Goal: Obtain resource: Download file/media

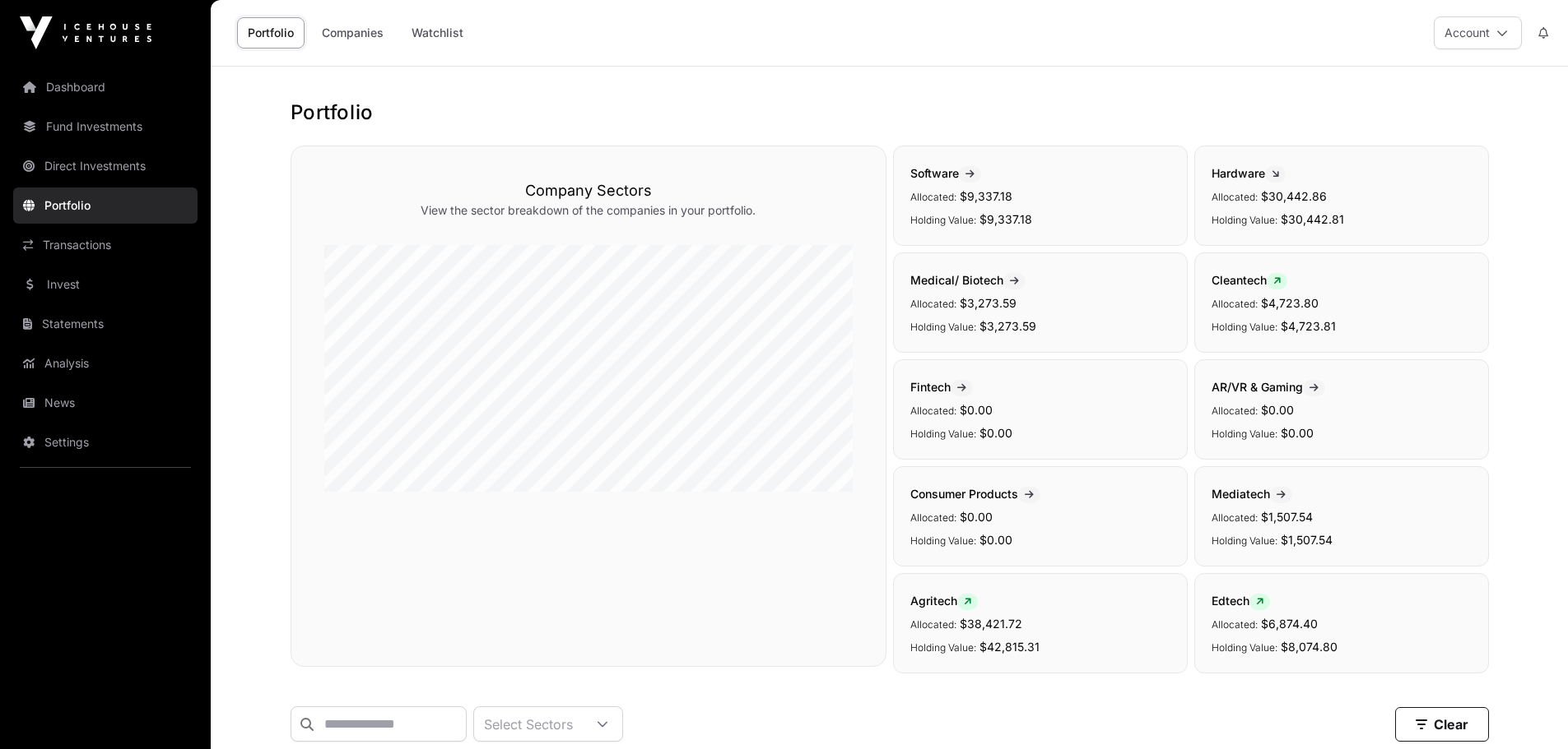
click at [93, 251] on link "Transactions" at bounding box center [105, 245] width 184 height 36
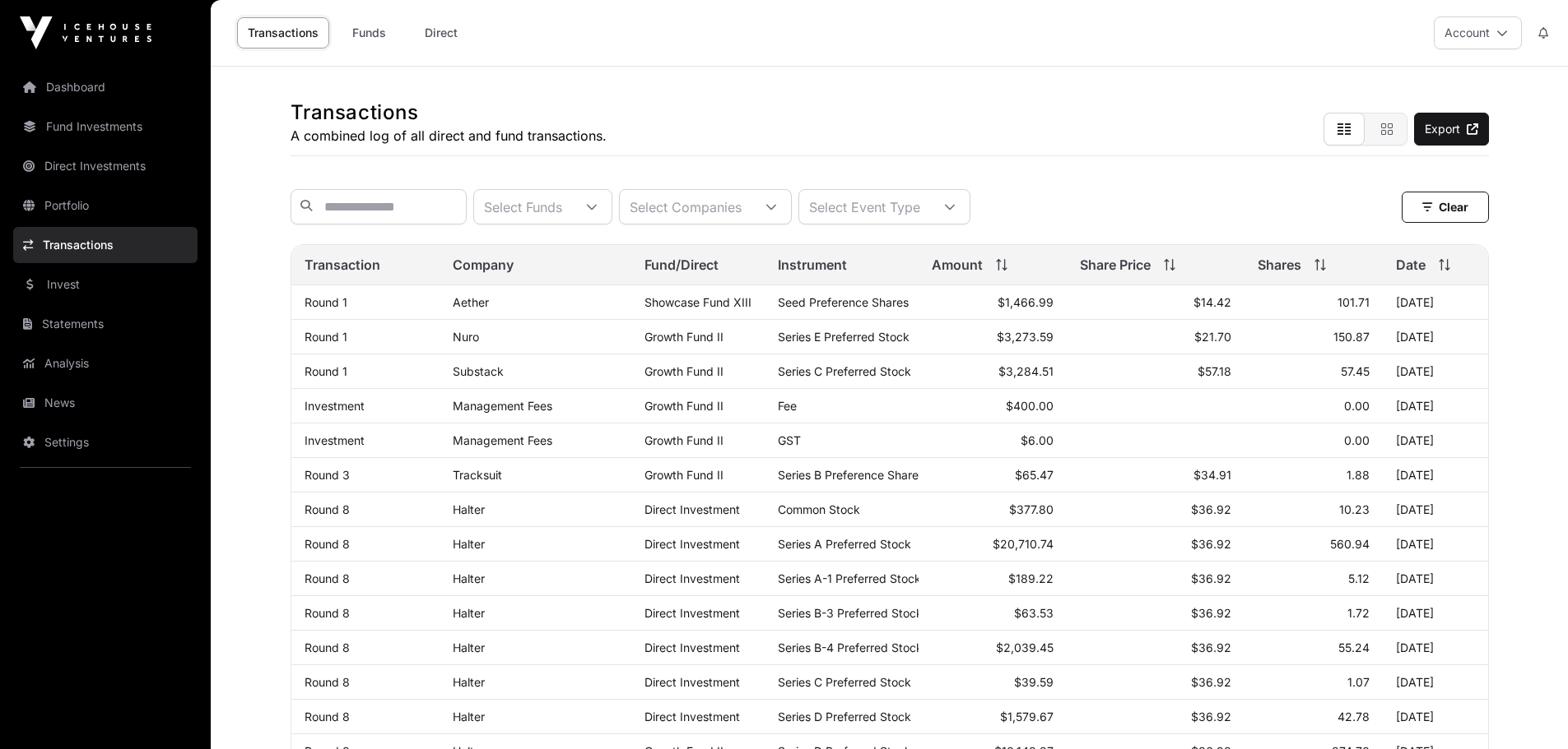
click at [99, 213] on link "Portfolio" at bounding box center [105, 206] width 184 height 36
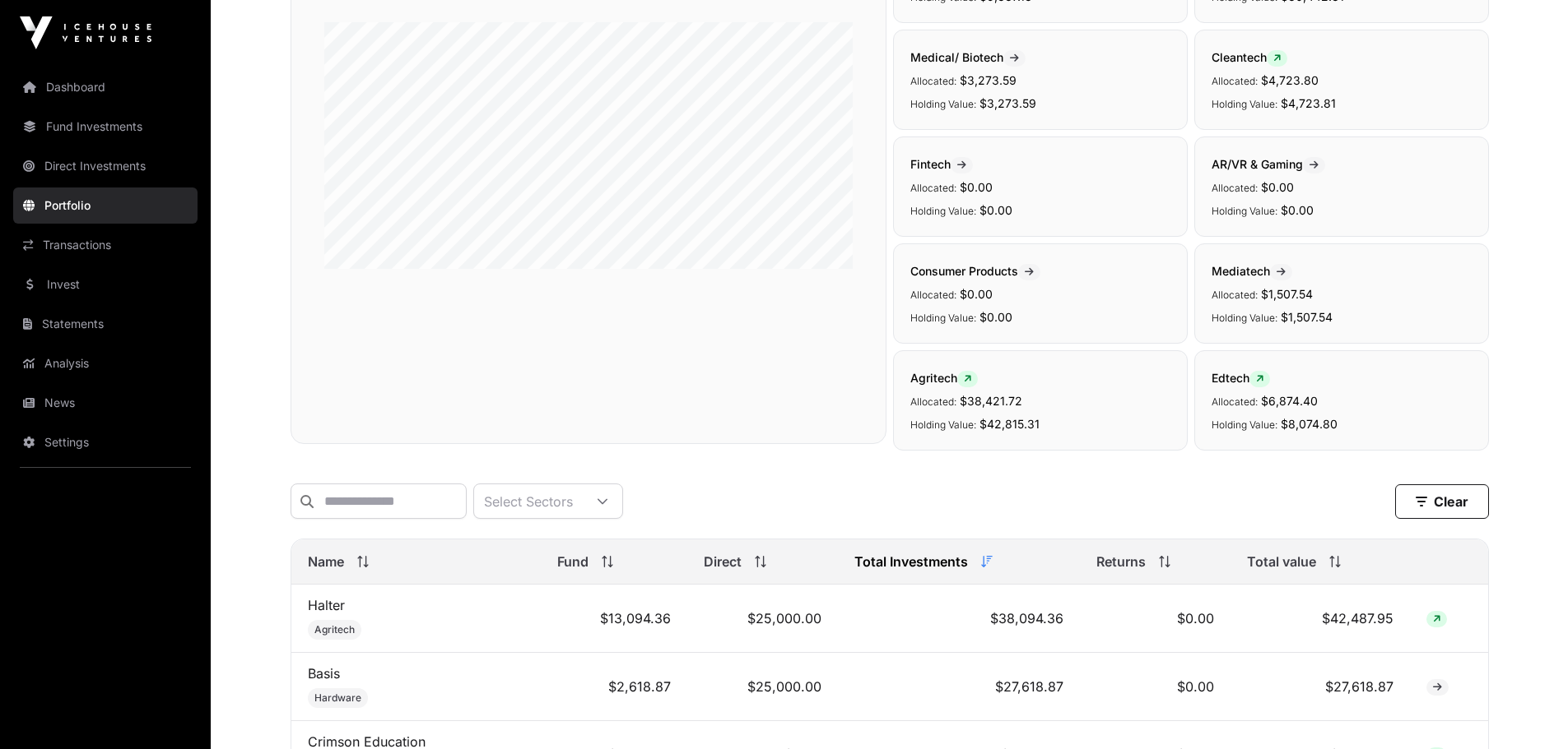
scroll to position [658, 0]
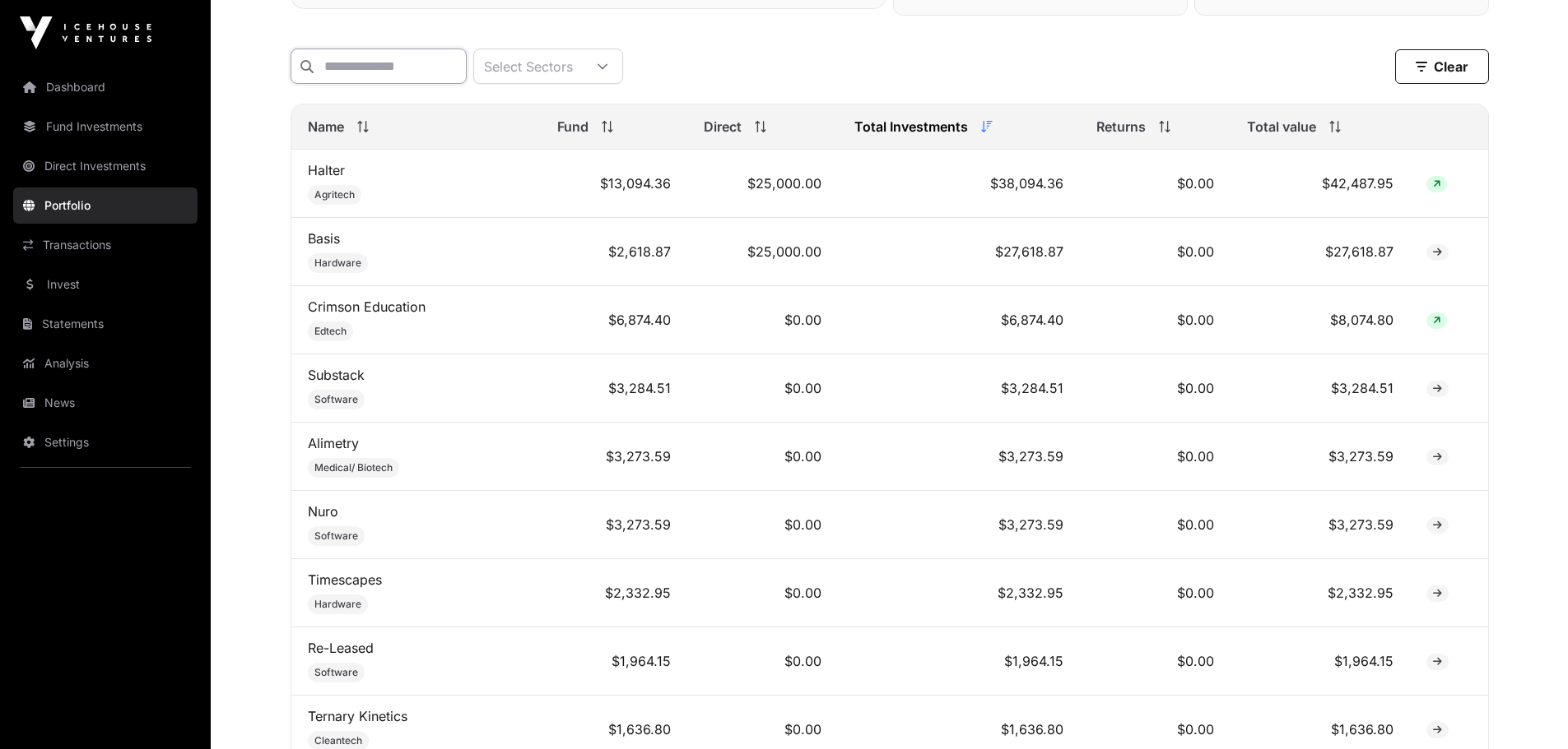
click at [371, 81] on input "text" at bounding box center [379, 66] width 176 height 35
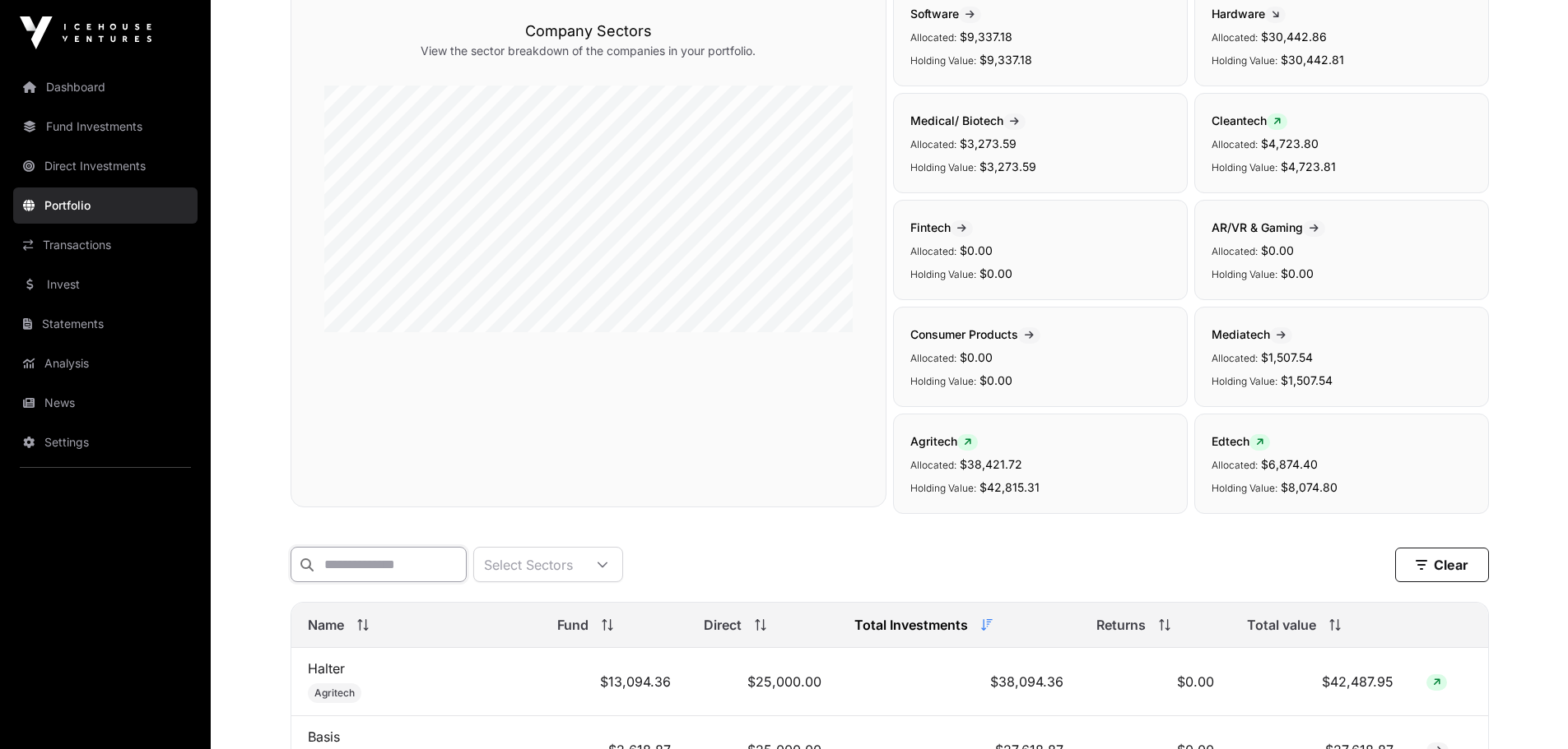
scroll to position [0, 0]
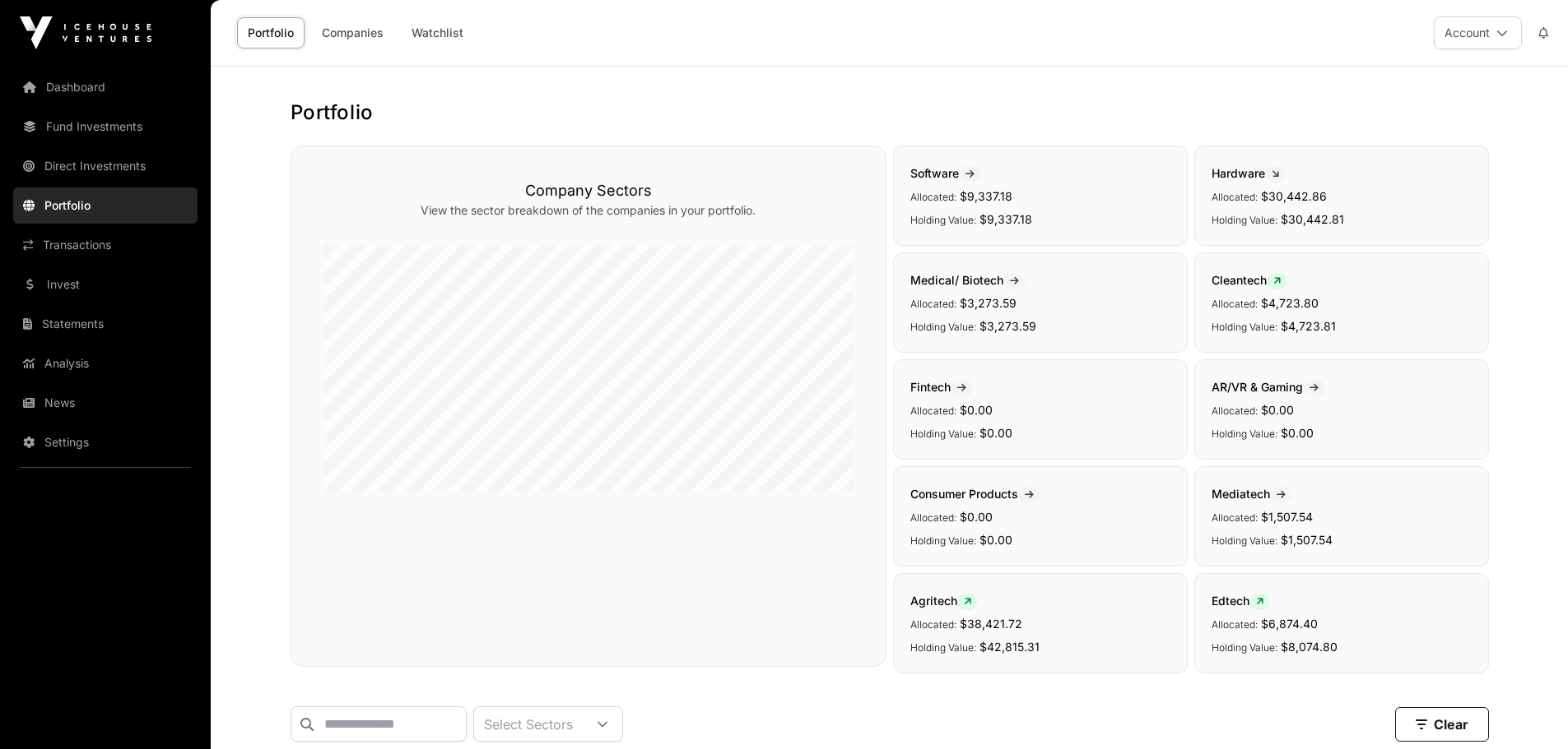
click at [367, 31] on link "Companies" at bounding box center [353, 33] width 83 height 31
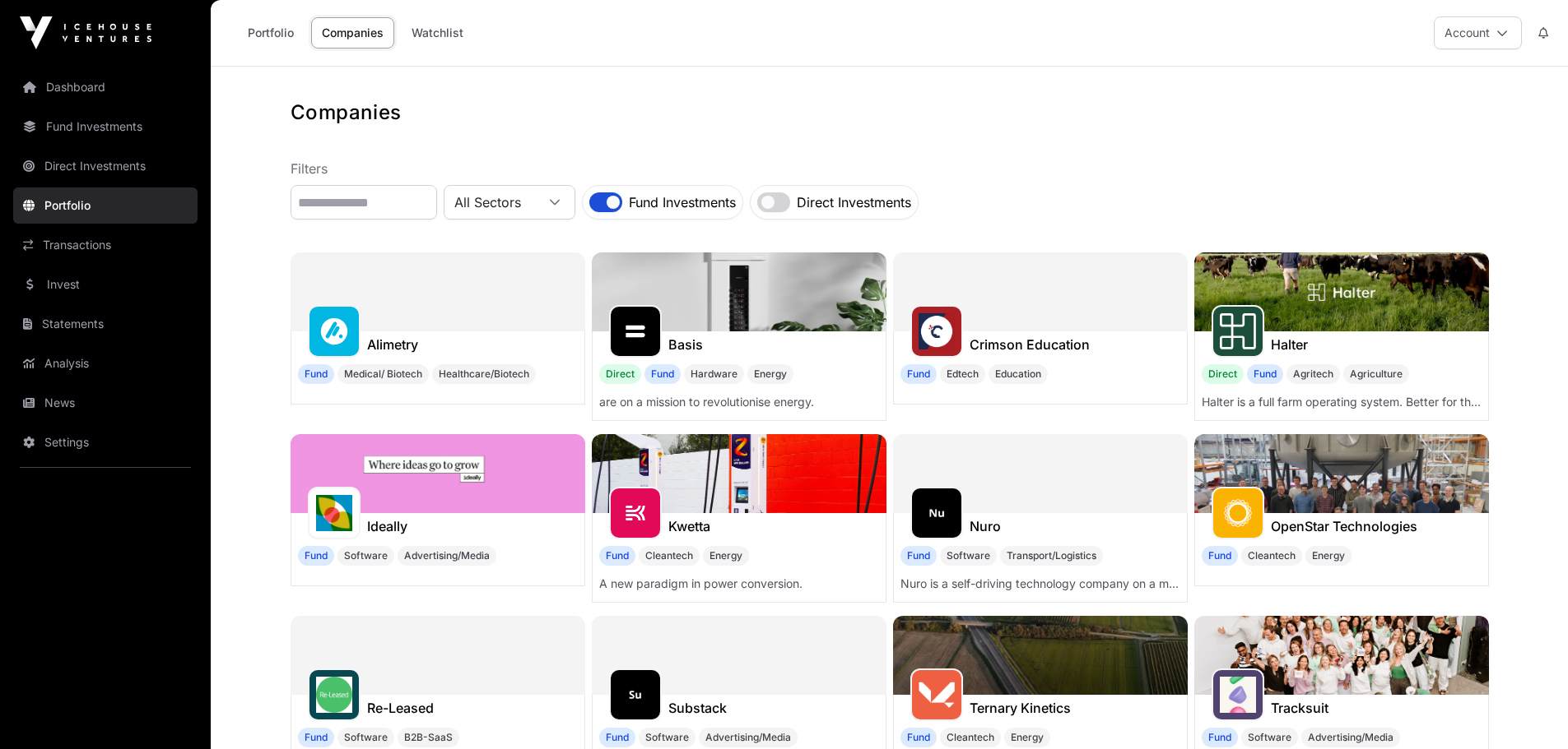
click at [87, 160] on link "Direct Investments" at bounding box center [105, 166] width 184 height 36
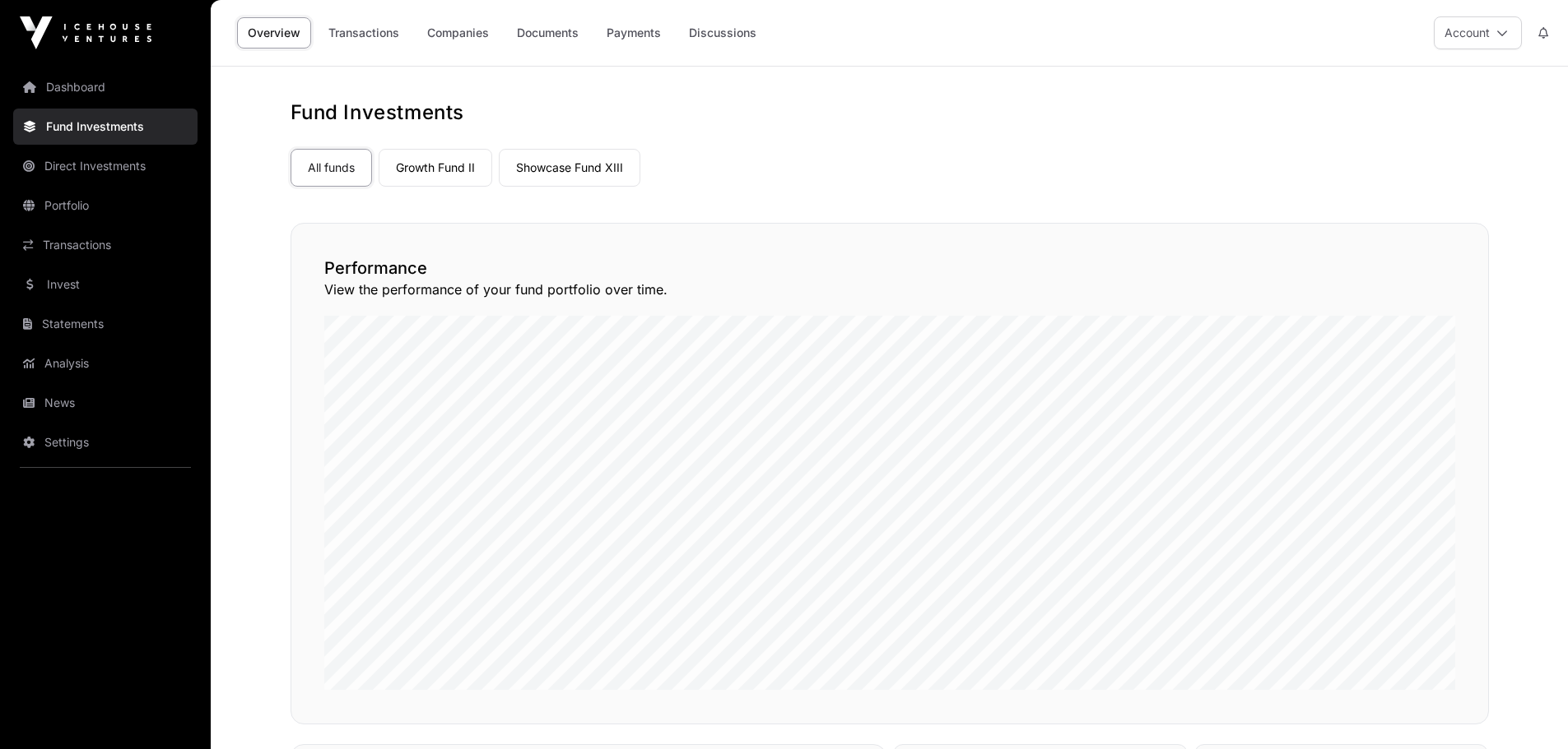
click at [84, 86] on link "Dashboard" at bounding box center [105, 87] width 184 height 36
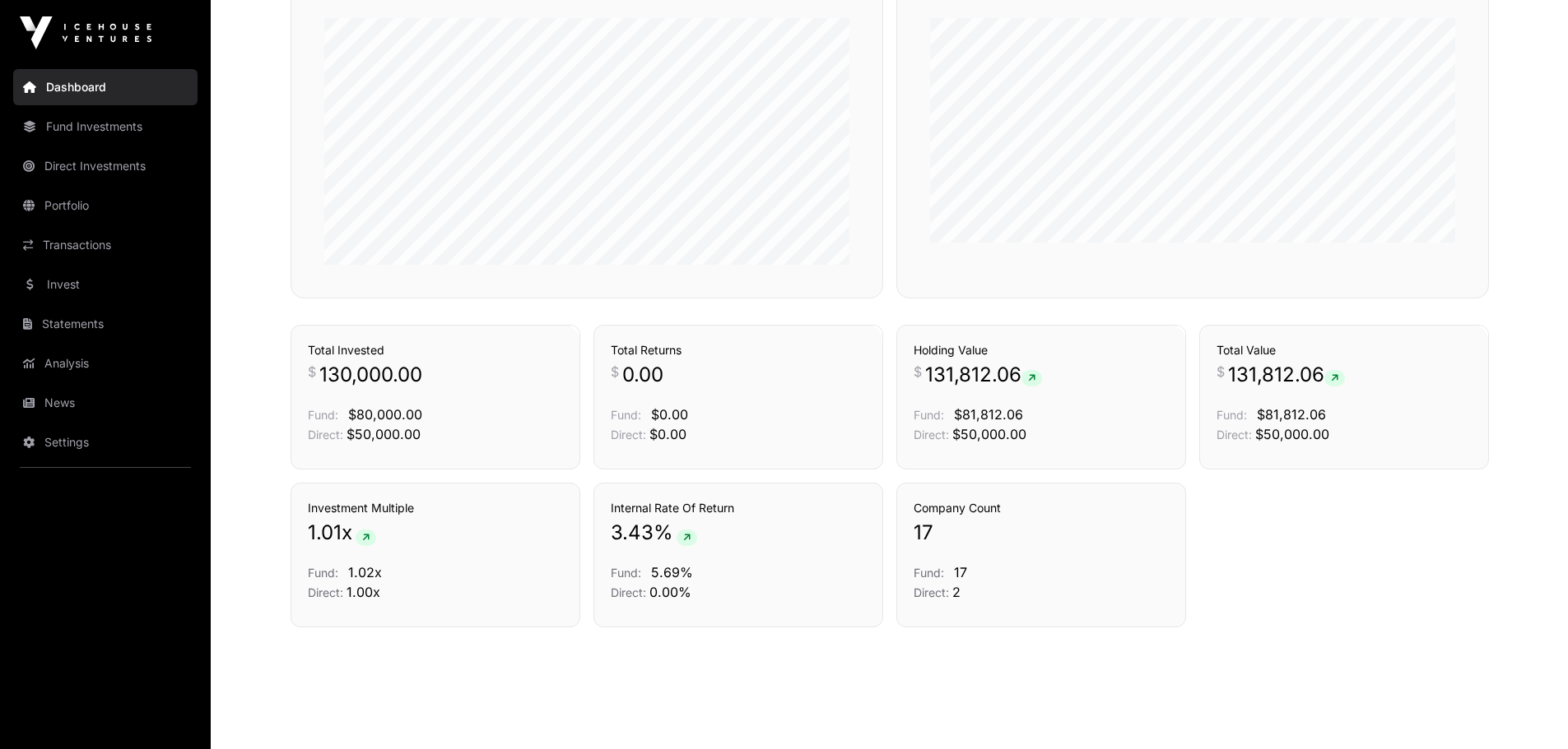
scroll to position [1038, 0]
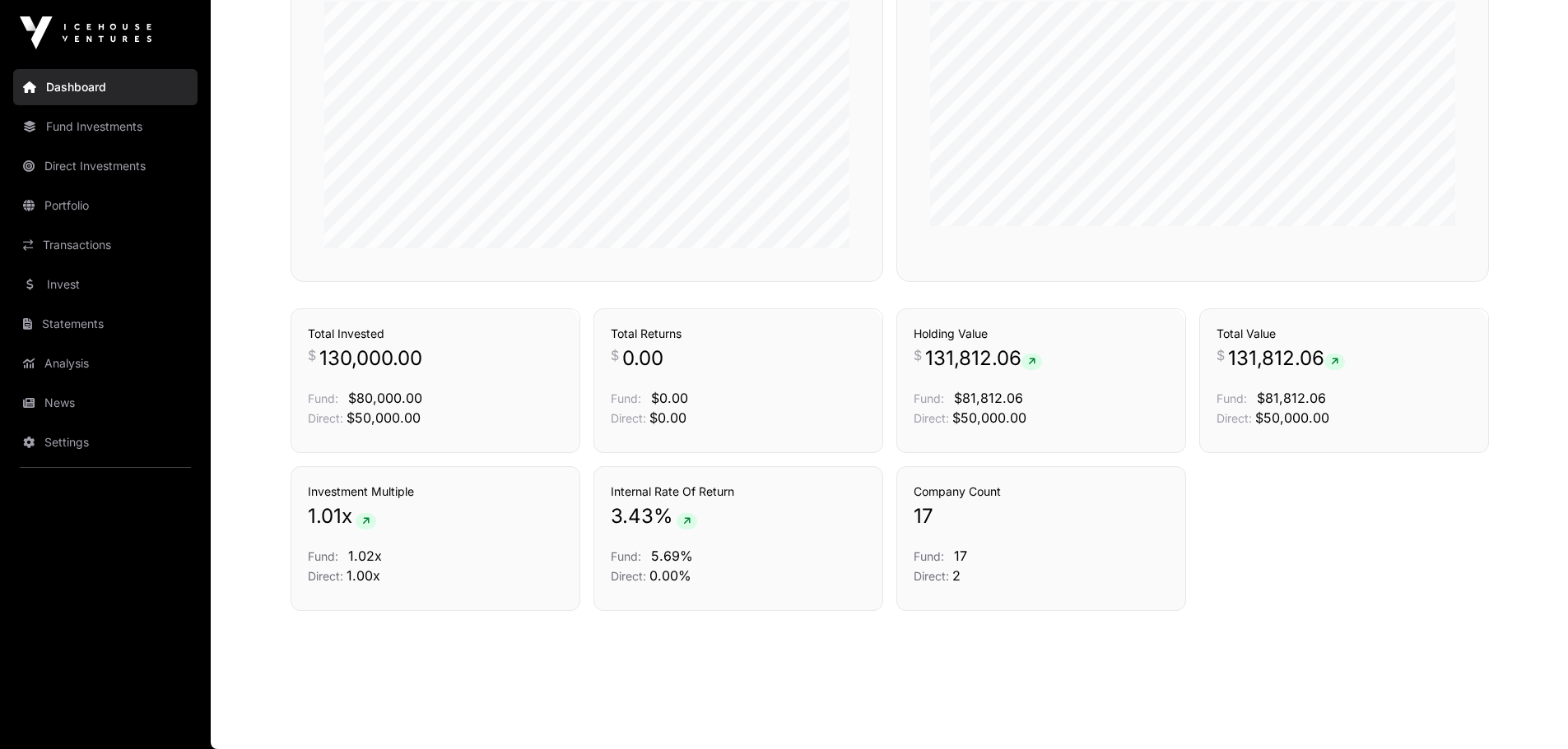
click at [70, 289] on link "Invest" at bounding box center [105, 284] width 184 height 36
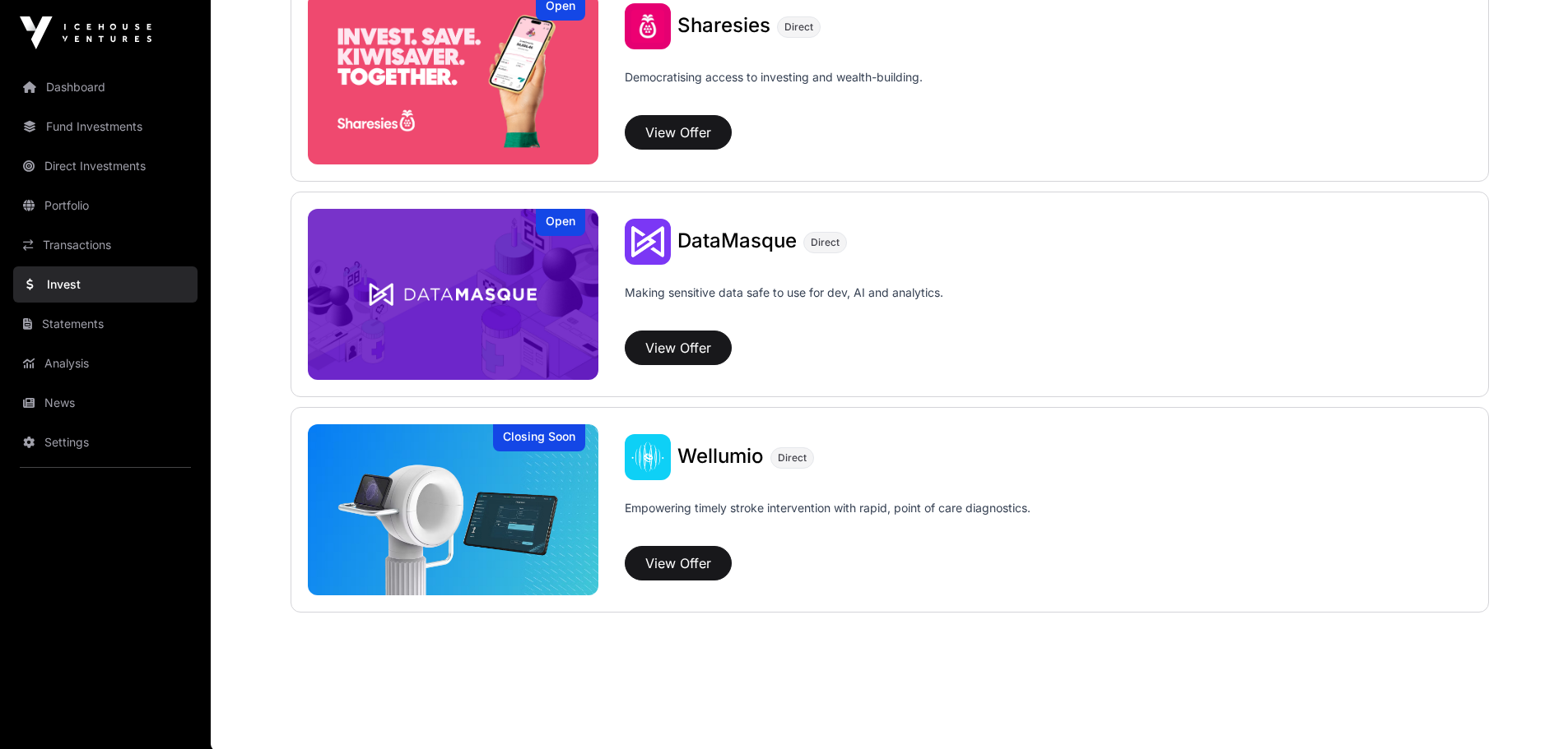
scroll to position [2176, 0]
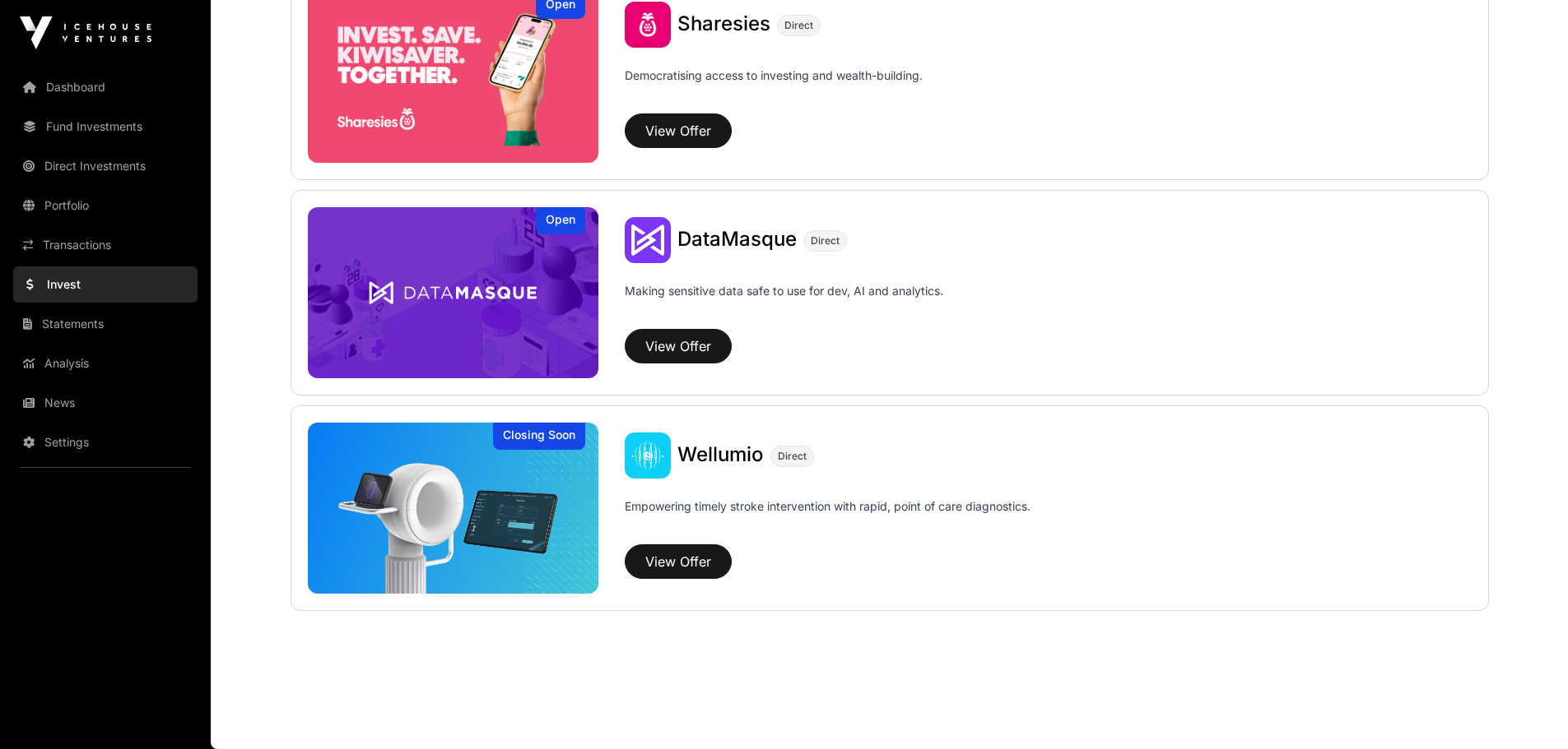
click at [81, 358] on link "Analysis" at bounding box center [105, 364] width 184 height 36
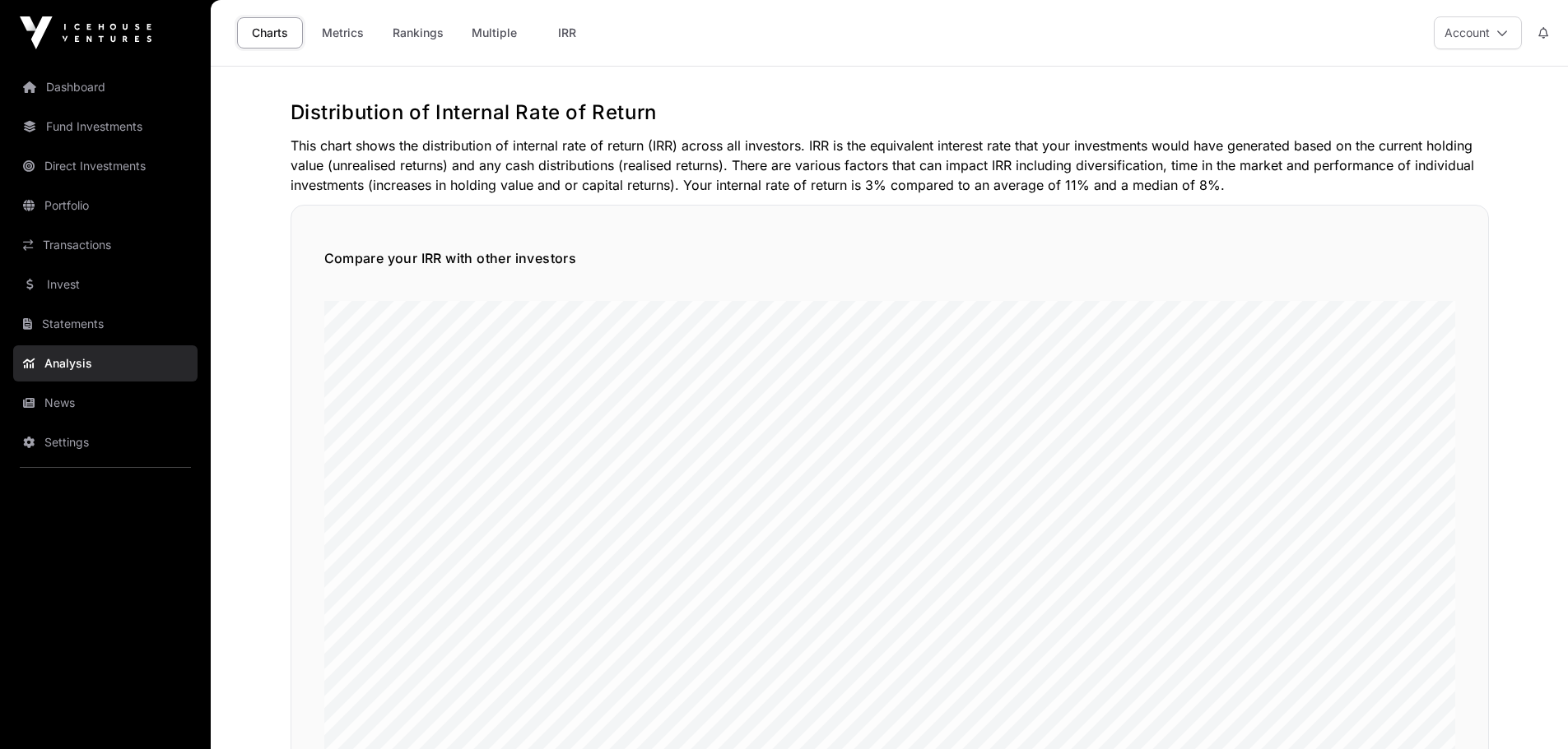
click at [93, 401] on link "News" at bounding box center [105, 403] width 184 height 36
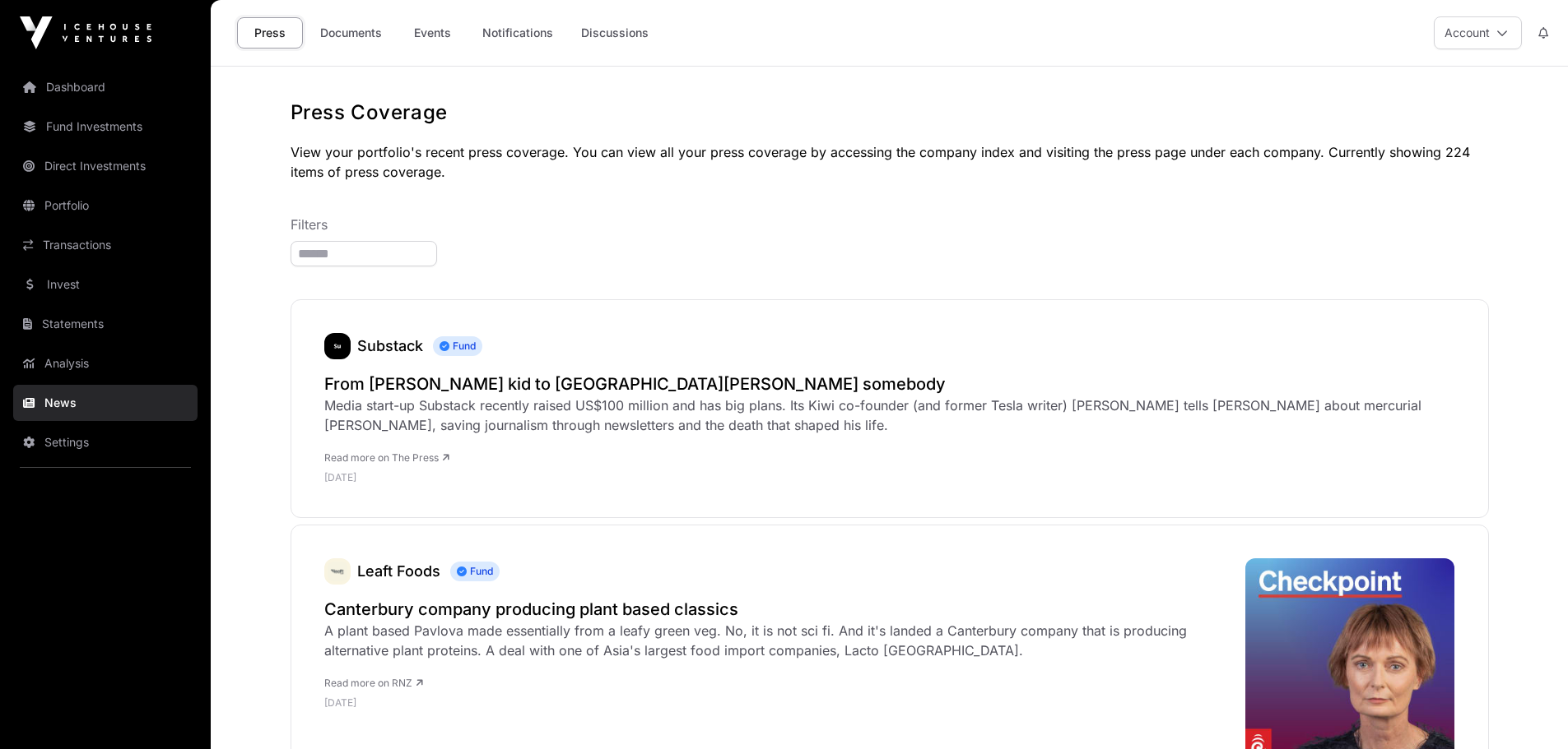
click at [78, 203] on link "Portfolio" at bounding box center [105, 206] width 184 height 36
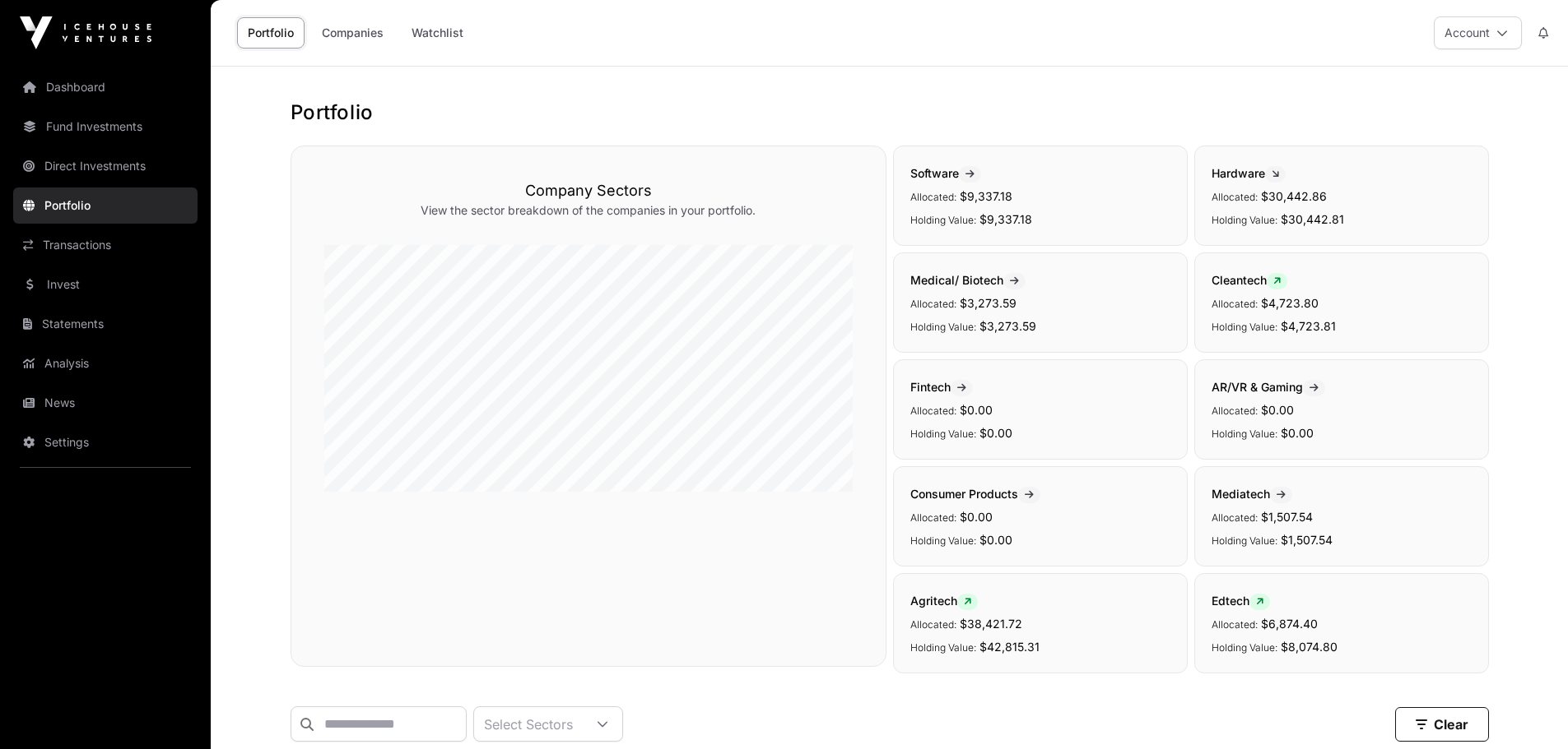
click at [449, 29] on link "Watchlist" at bounding box center [437, 33] width 73 height 31
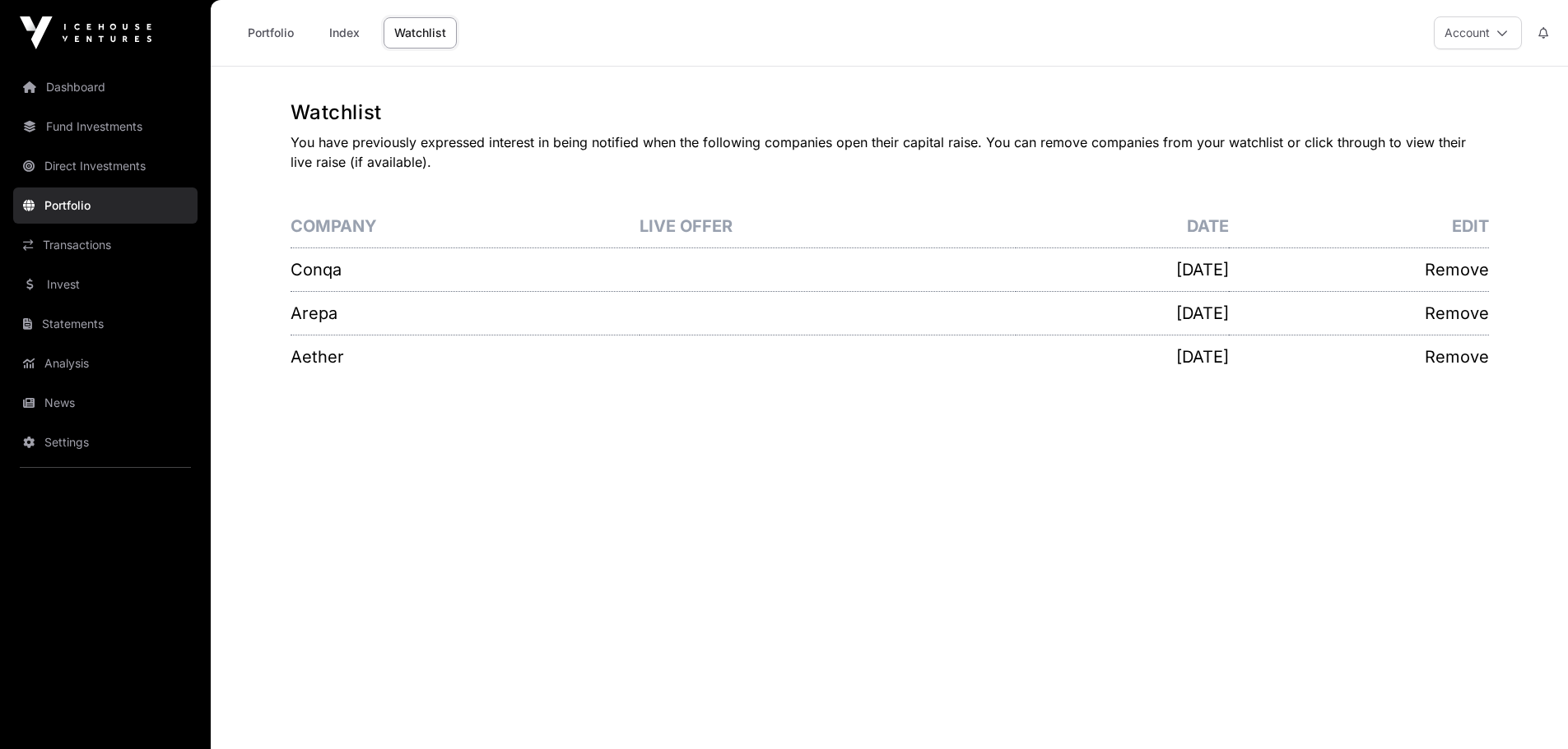
click at [352, 35] on link "Index" at bounding box center [344, 33] width 66 height 31
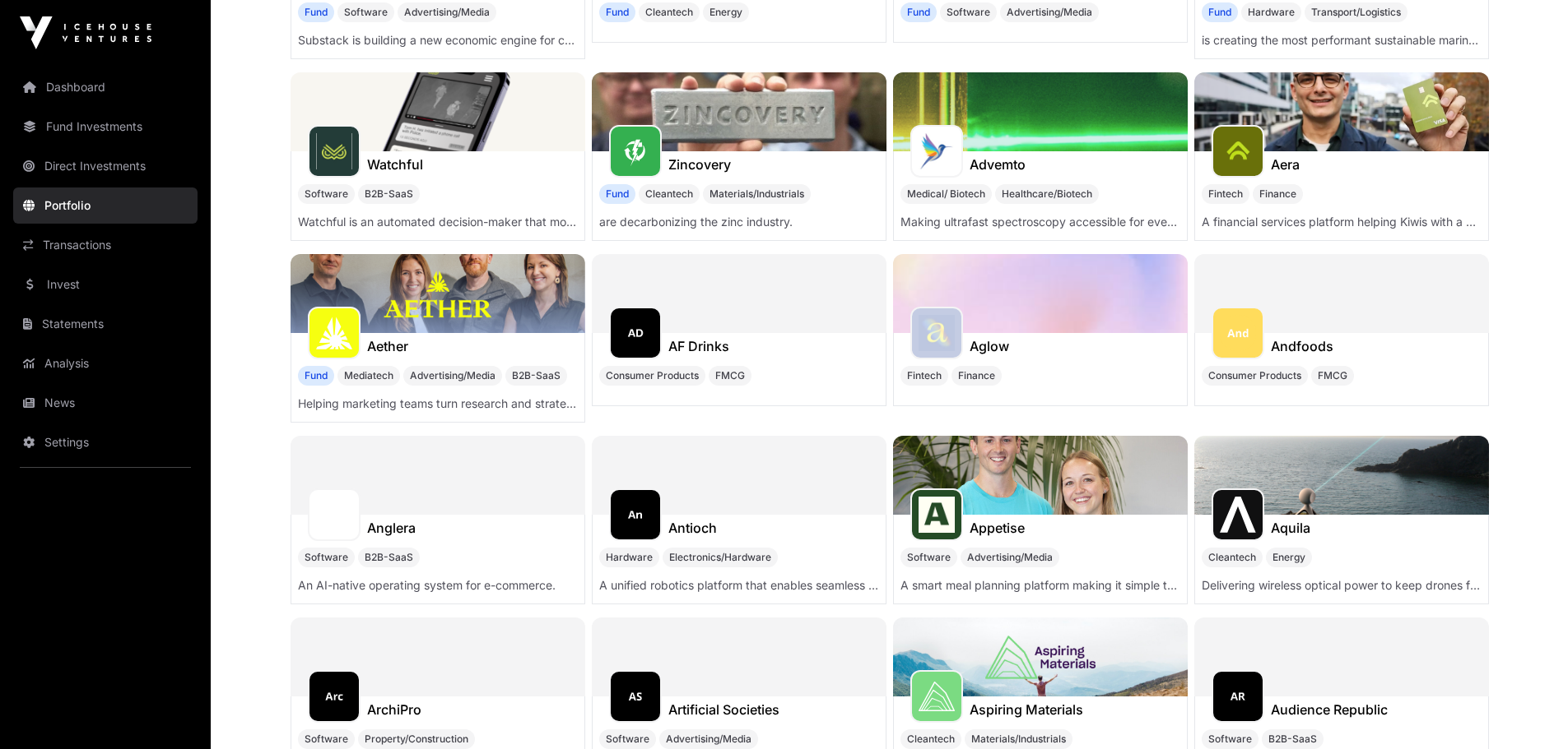
scroll to position [1152, 0]
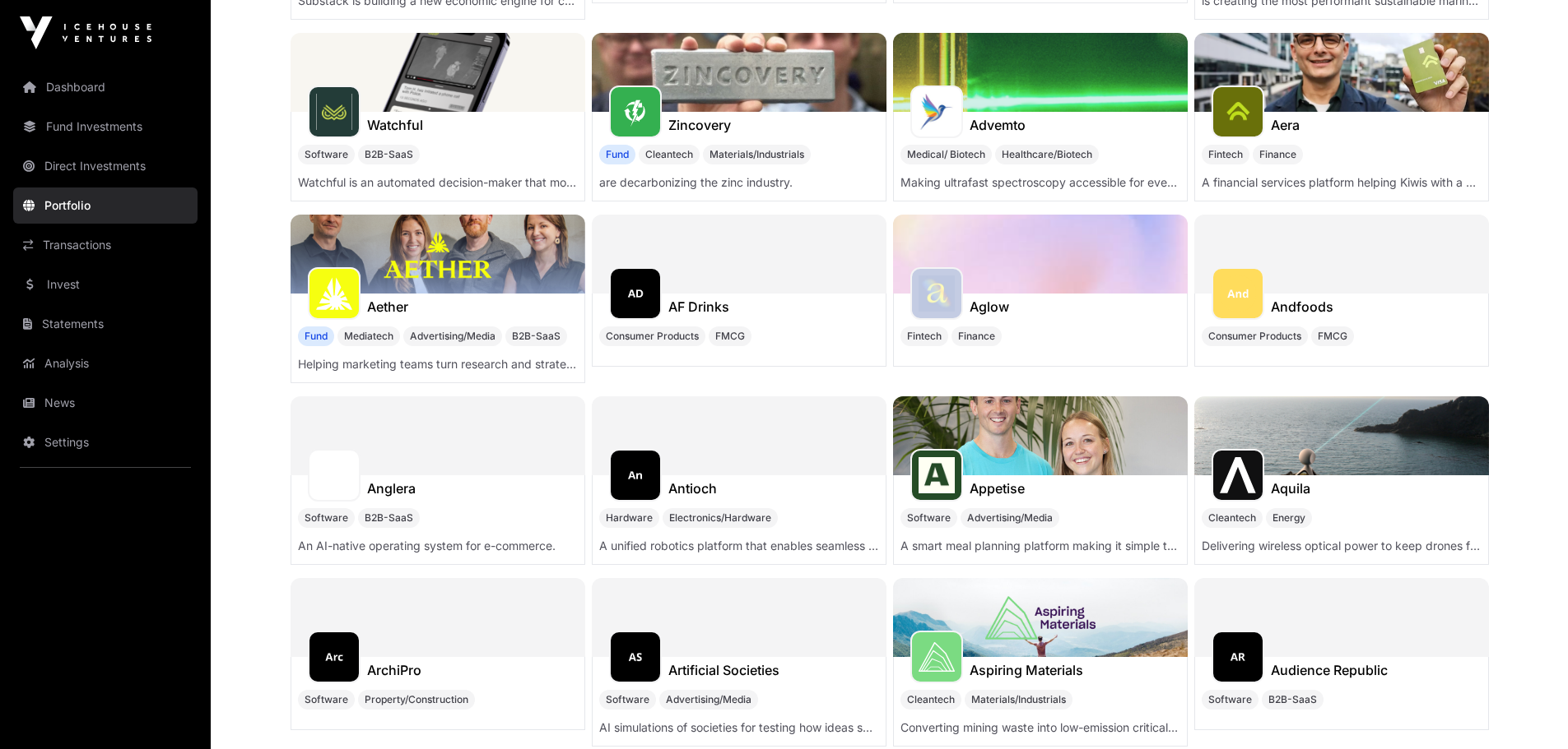
click at [80, 165] on link "Direct Investments" at bounding box center [105, 166] width 184 height 36
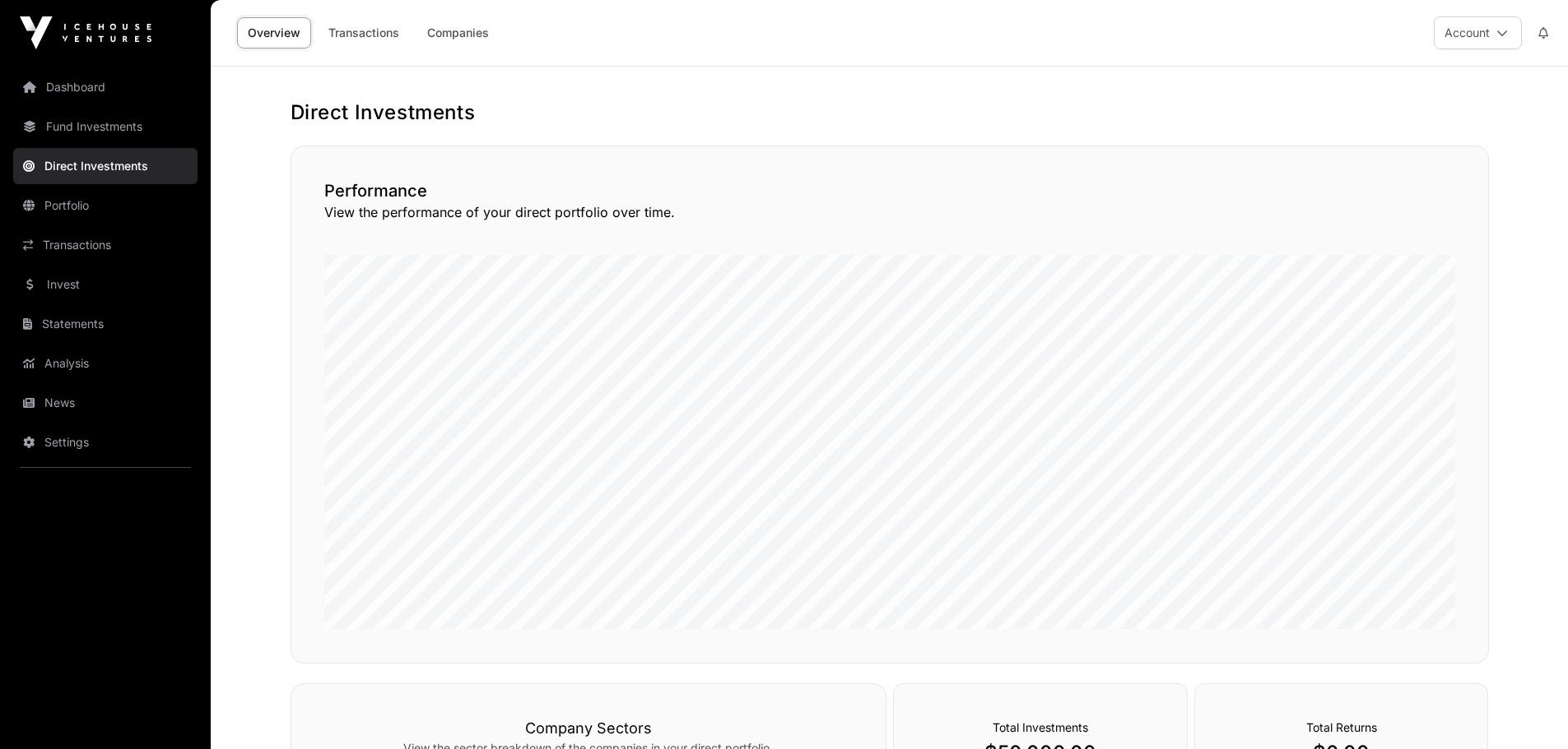
click at [99, 140] on link "Fund Investments" at bounding box center [105, 127] width 184 height 36
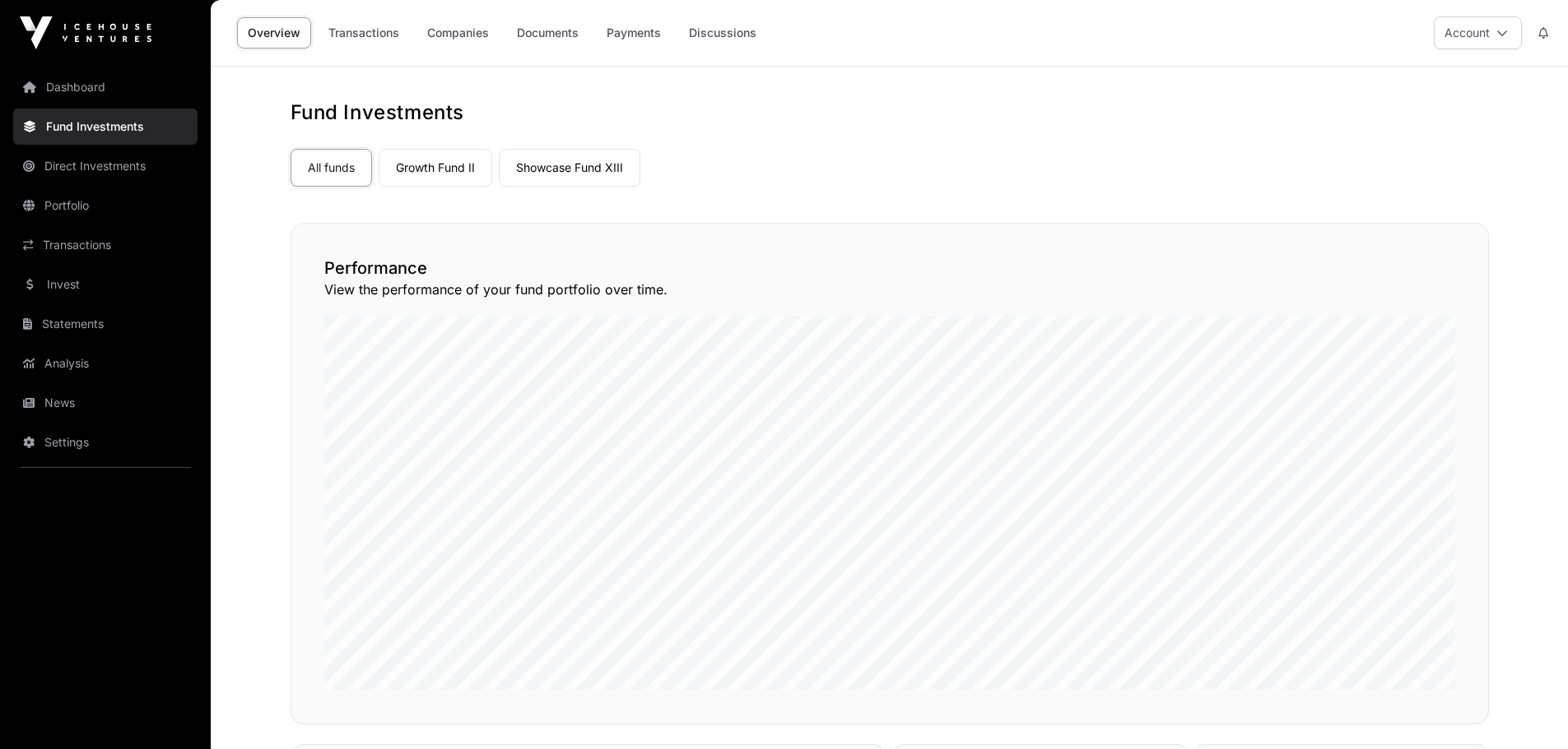
click at [587, 181] on link "Showcase Fund XIII" at bounding box center [570, 168] width 142 height 38
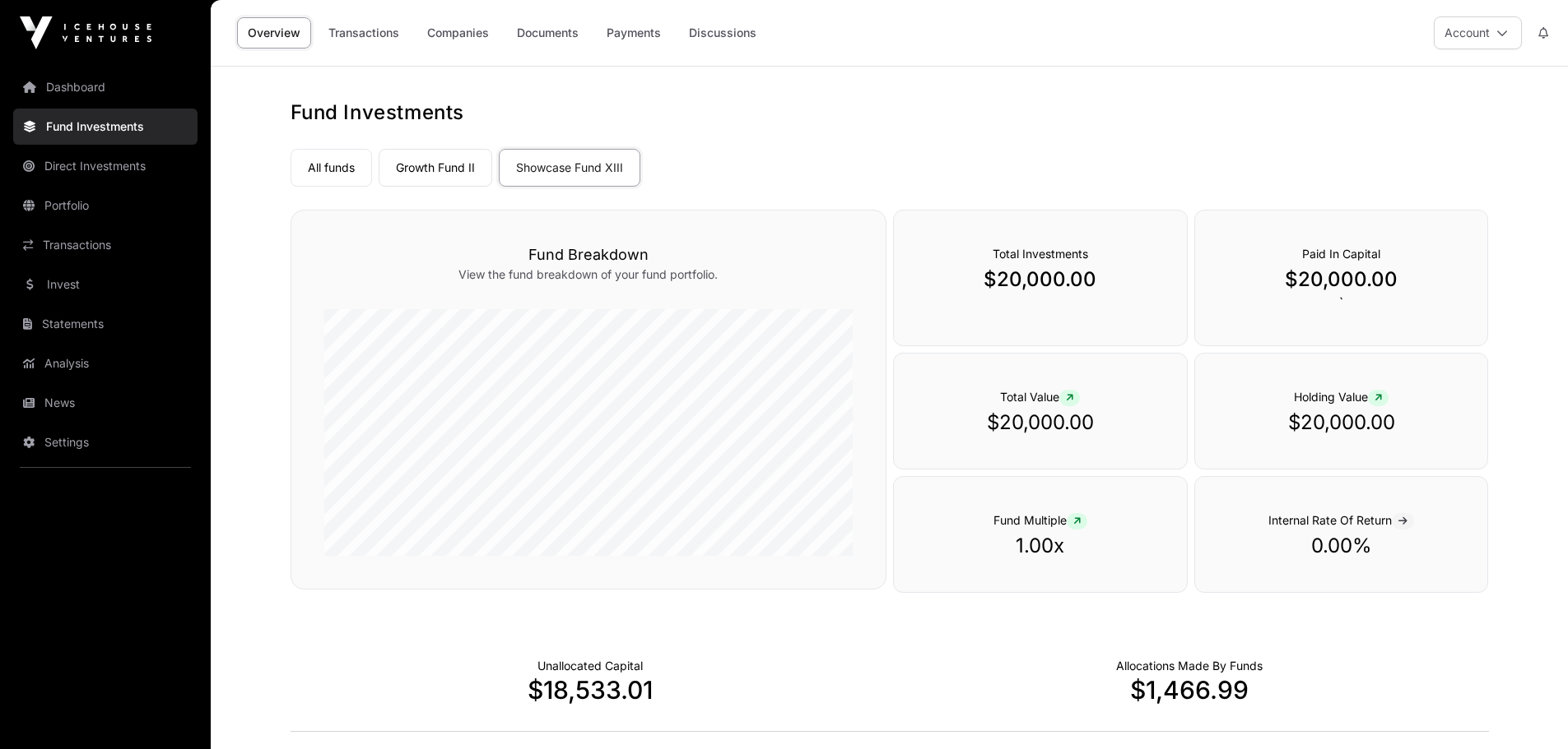
click at [572, 33] on link "Documents" at bounding box center [548, 33] width 83 height 31
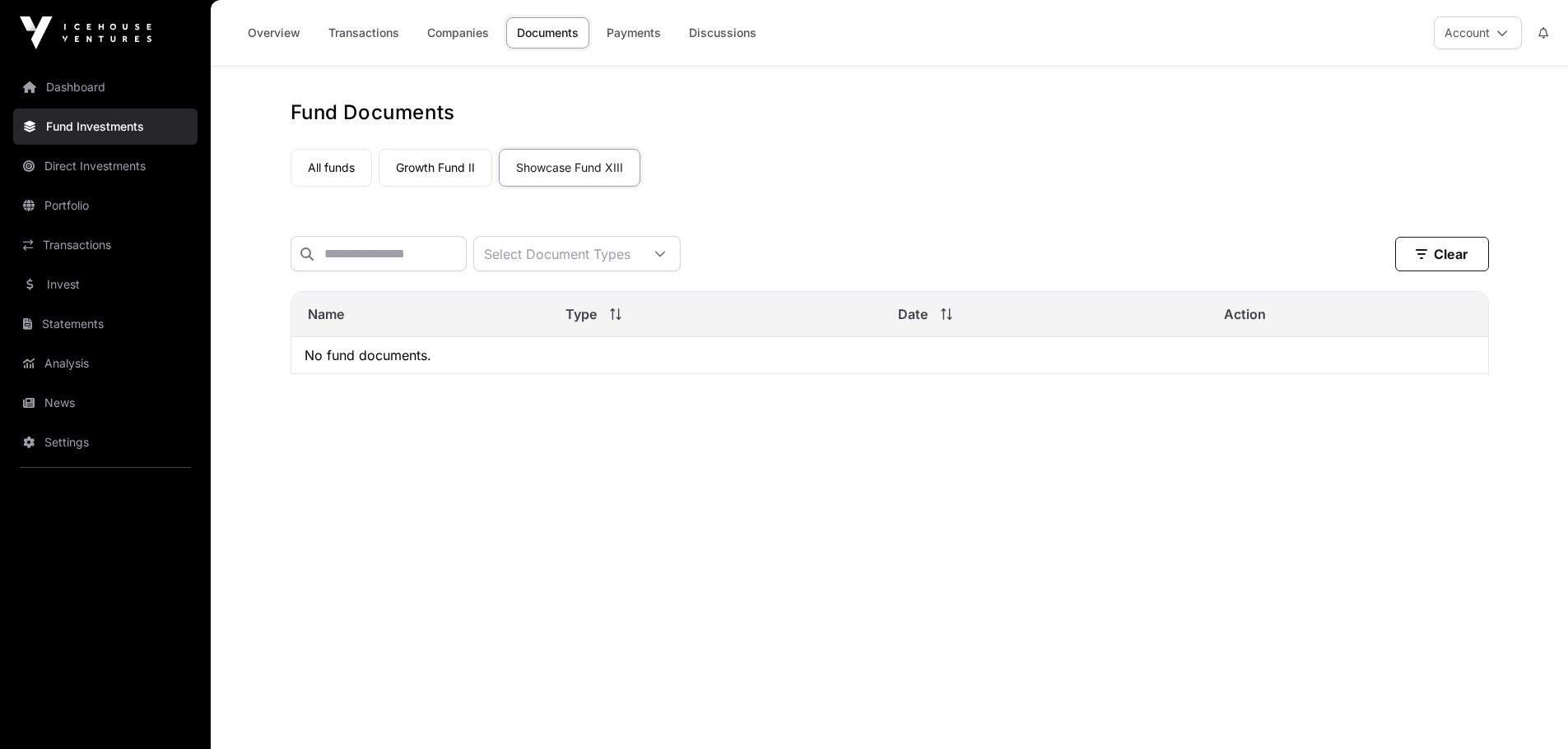
click at [595, 162] on link "Showcase Fund XIII" at bounding box center [570, 168] width 142 height 38
click at [449, 180] on link "Growth Fund II" at bounding box center [435, 168] width 113 height 38
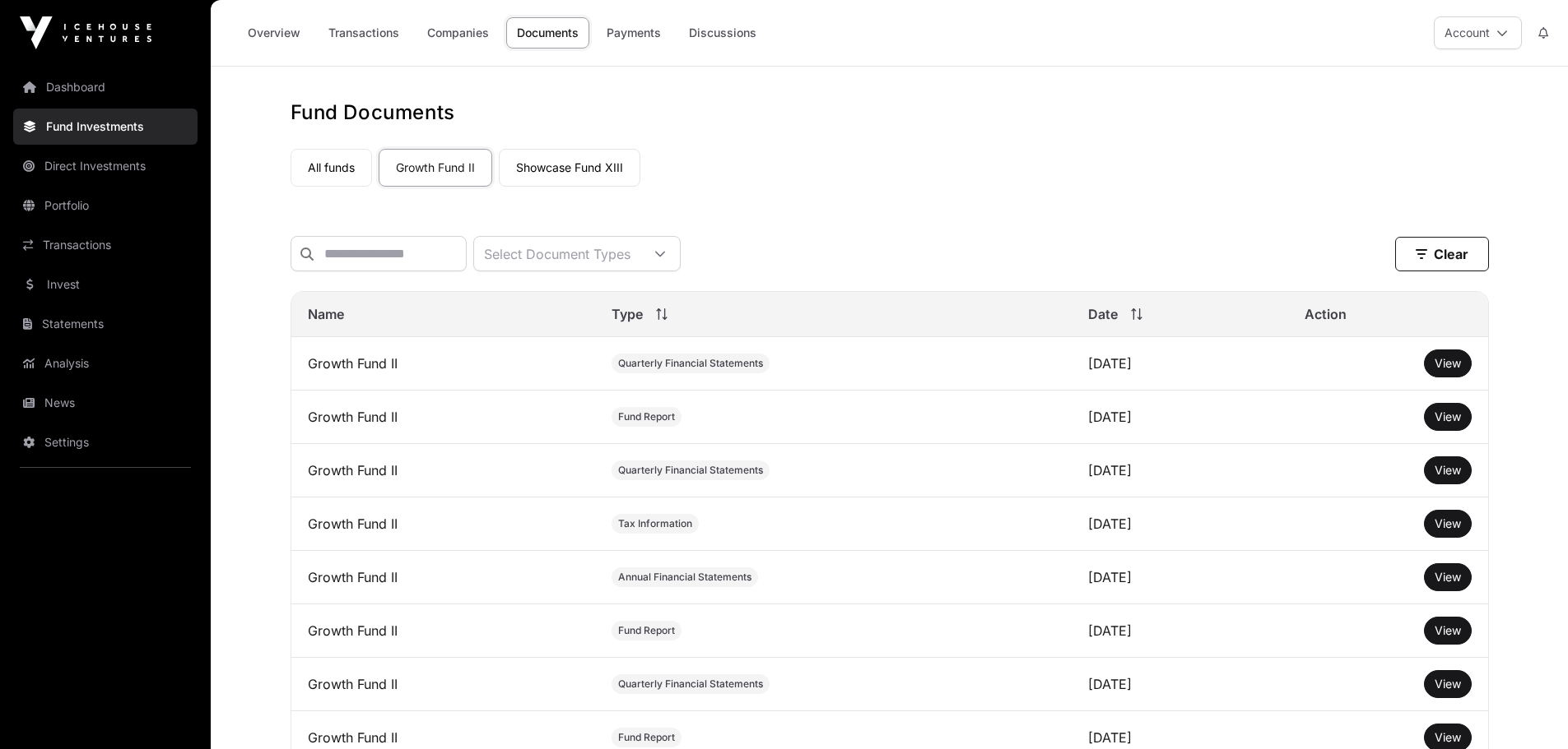
click at [1455, 370] on span "View" at bounding box center [1447, 363] width 26 height 14
click at [1452, 423] on span "View" at bounding box center [1447, 416] width 26 height 14
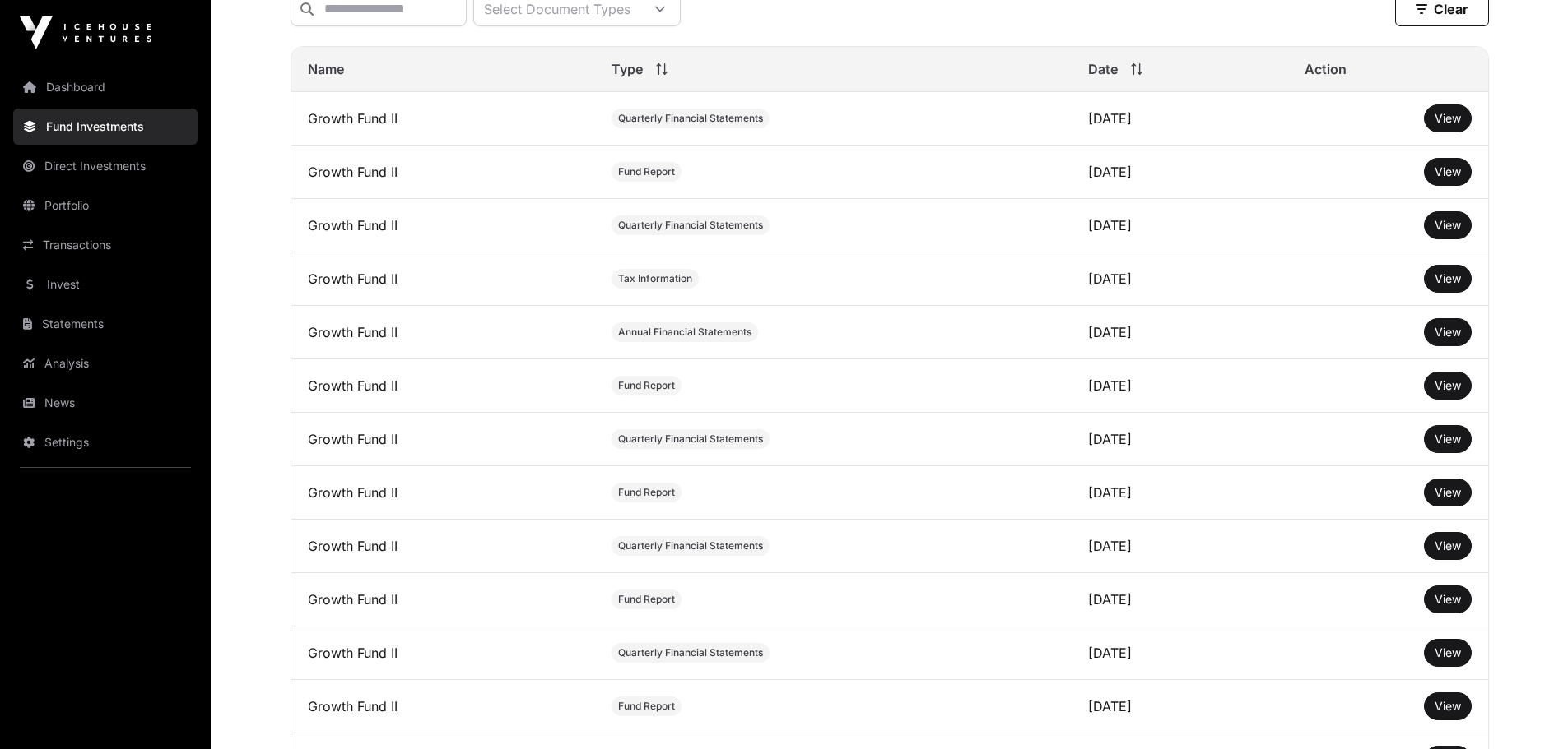
scroll to position [247, 0]
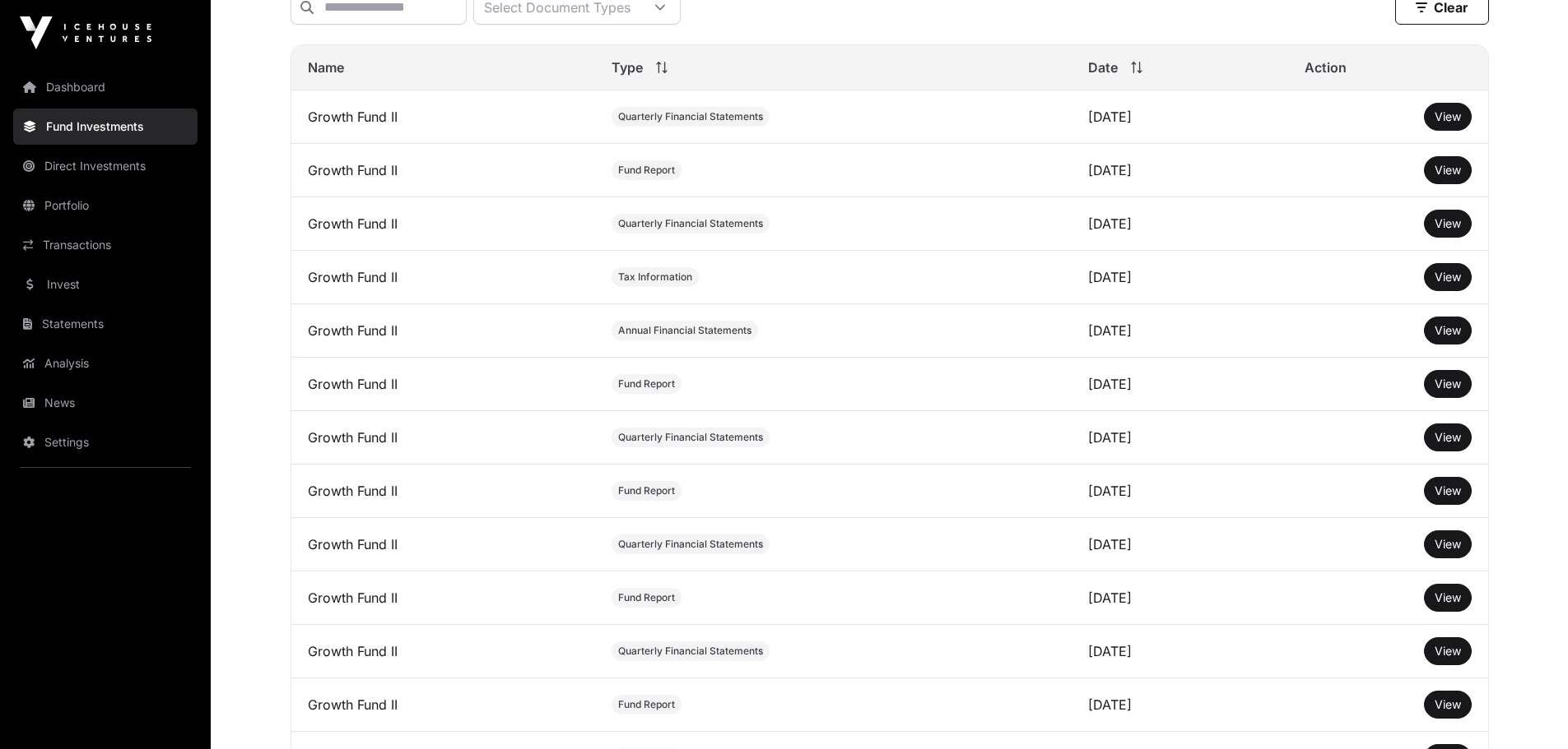
click at [75, 365] on link "Analysis" at bounding box center [105, 364] width 184 height 36
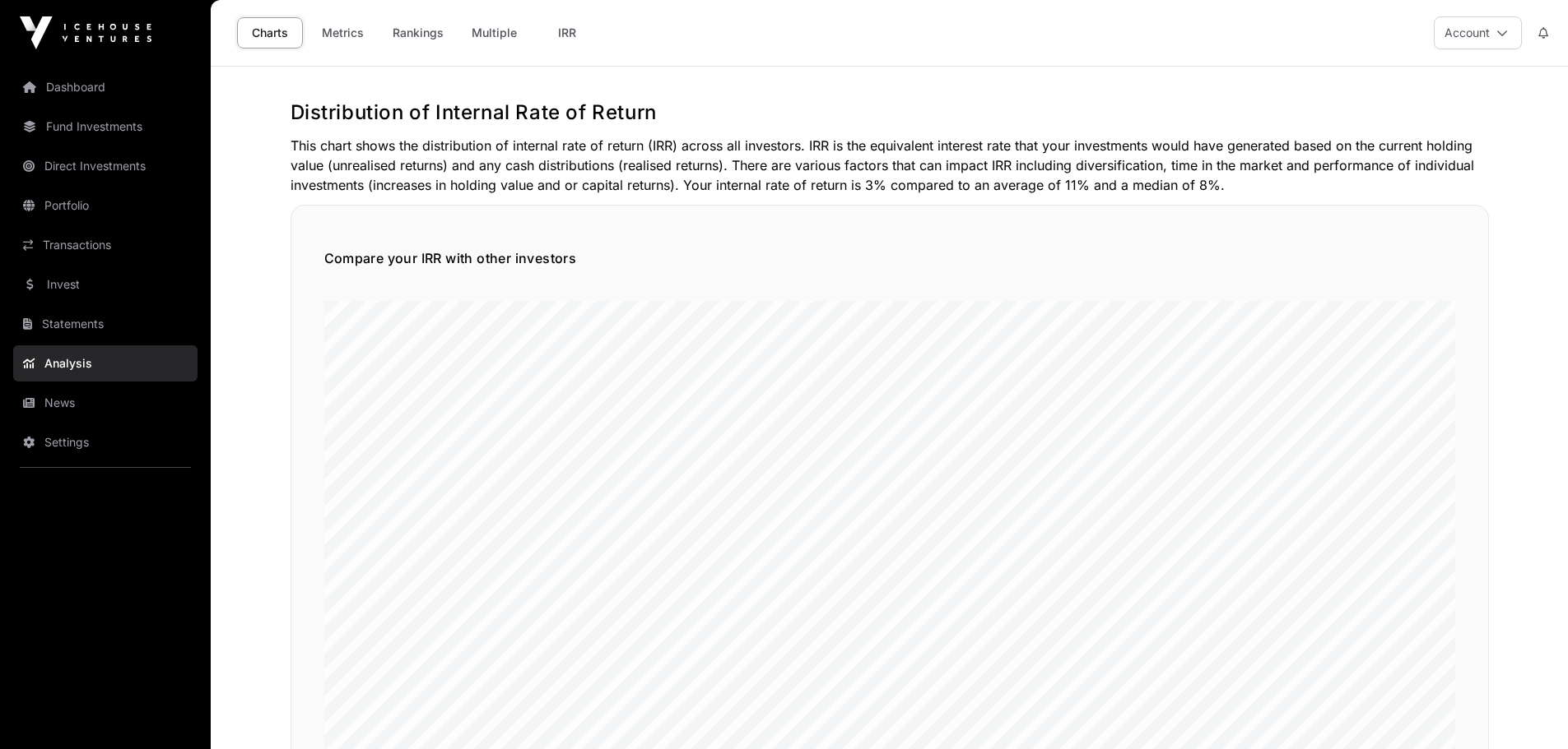
click at [513, 38] on link "Multiple" at bounding box center [494, 33] width 67 height 31
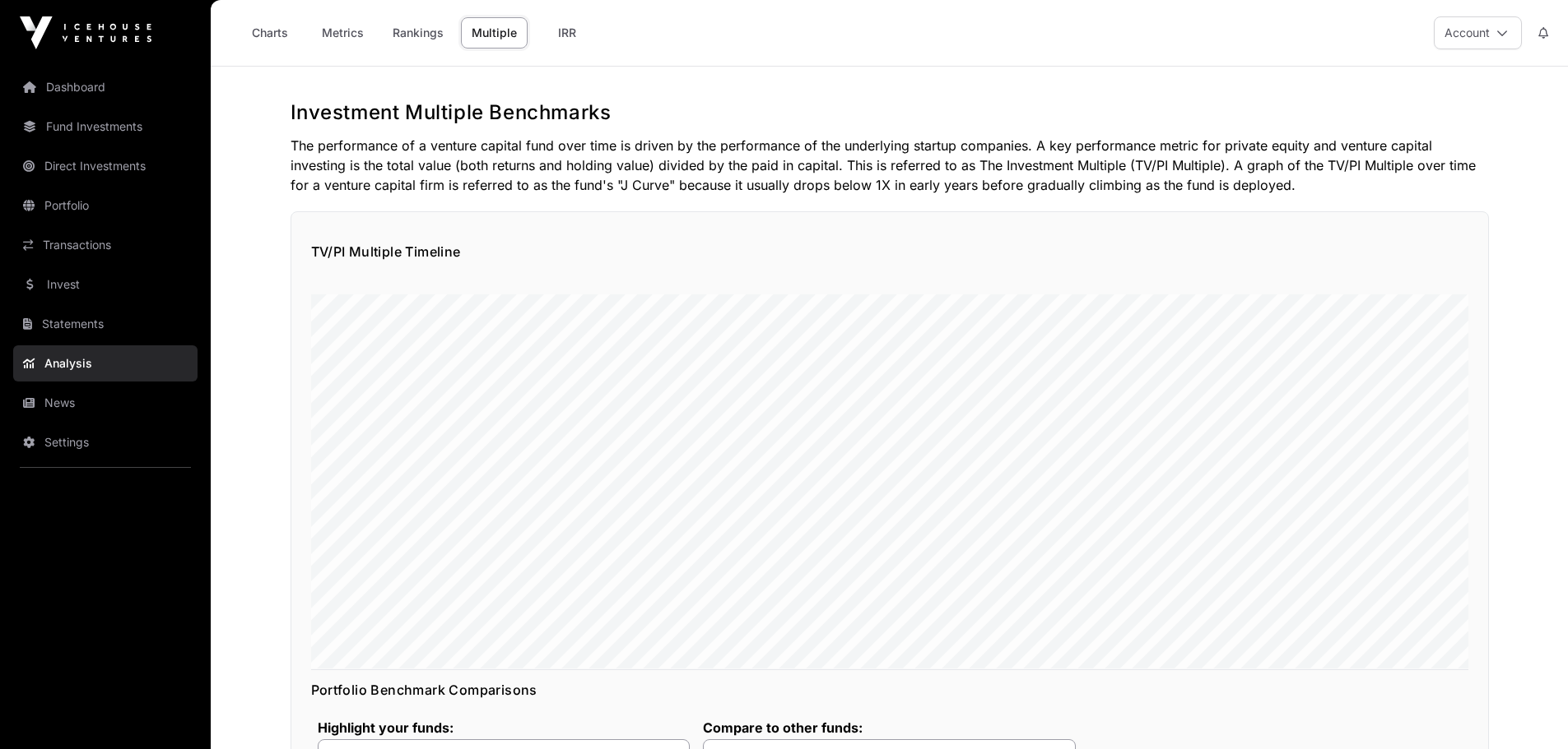
click at [115, 324] on link "Statements" at bounding box center [105, 324] width 184 height 36
